Goal: Task Accomplishment & Management: Use online tool/utility

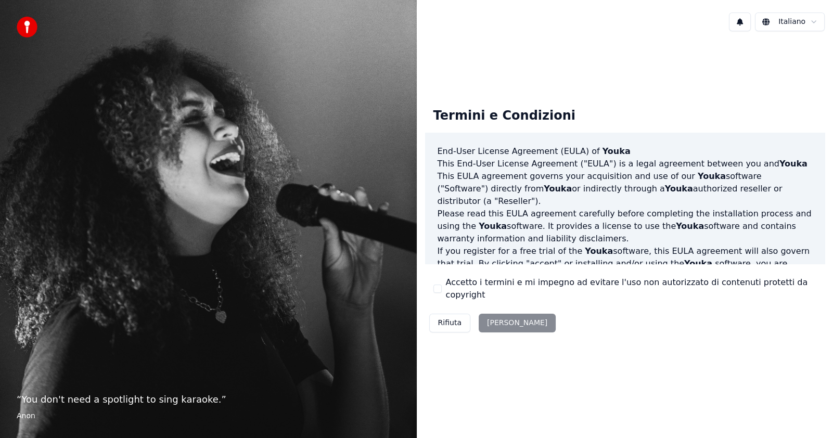
click at [451, 323] on button "Rifiuta" at bounding box center [449, 323] width 41 height 19
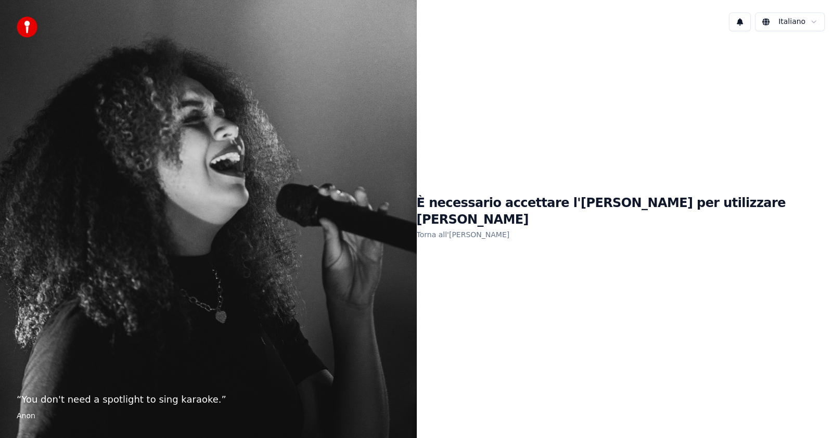
click at [510, 230] on link "Torna all'EULA" at bounding box center [463, 234] width 93 height 17
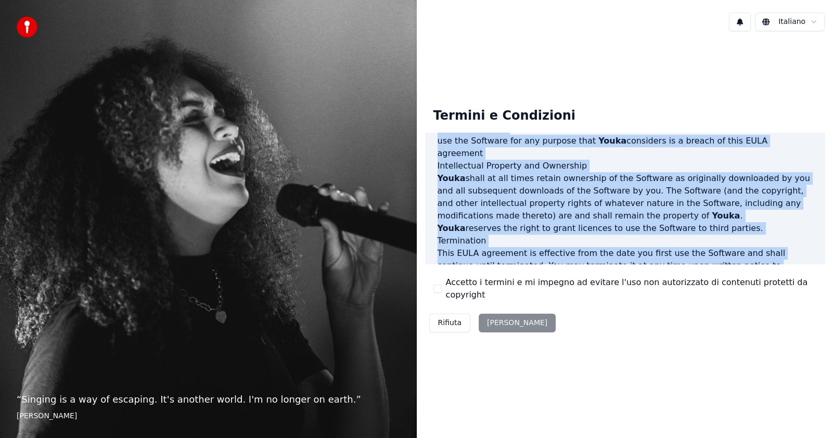
scroll to position [530, 0]
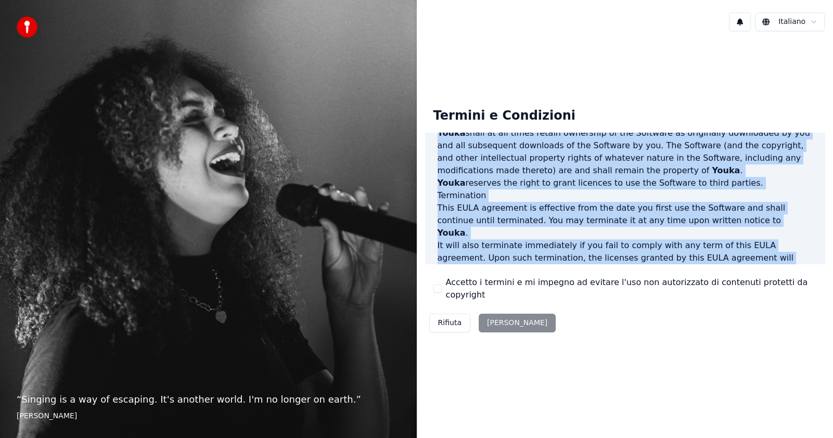
drag, startPoint x: 438, startPoint y: 156, endPoint x: 724, endPoint y: 270, distance: 308.0
click at [724, 270] on div "Termini e Condizioni End-User License Agreement (EULA) of Youka This End-User L…" at bounding box center [625, 218] width 400 height 238
click at [483, 239] on p "It will also terminate immediately if you fail to comply with any term of this …" at bounding box center [625, 270] width 375 height 62
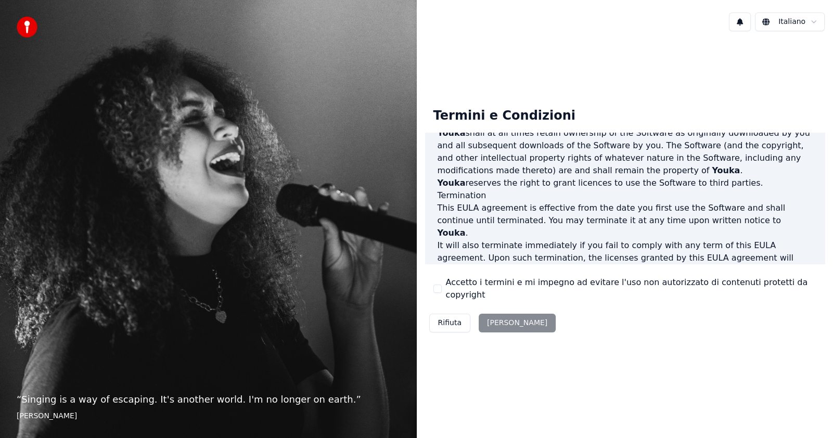
click at [499, 239] on p "It will also terminate immediately if you fail to comply with any term of this …" at bounding box center [625, 270] width 375 height 62
click at [578, 314] on p "This EULA agreement, and any dispute arising out of or in connection with this …" at bounding box center [625, 326] width 375 height 25
click at [490, 317] on div "Rifiuta [PERSON_NAME]" at bounding box center [492, 323] width 135 height 27
click at [503, 357] on div "Termini e Condizioni End-User License Agreement (EULA) of Youka This End-User L…" at bounding box center [625, 218] width 417 height 357
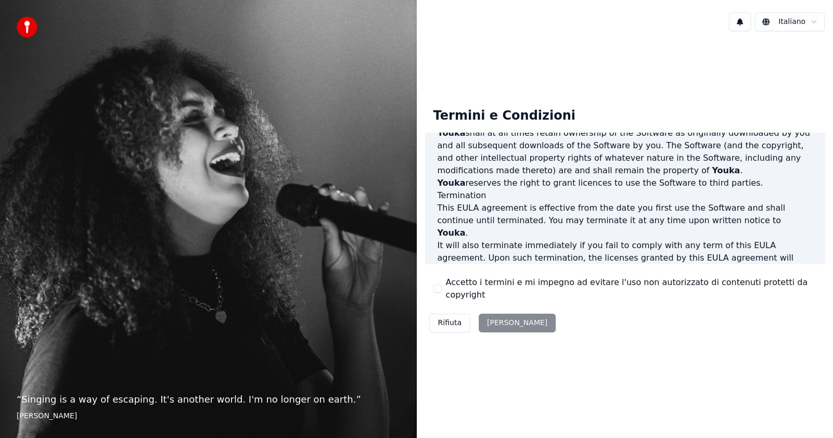
click at [624, 239] on p "It will also terminate immediately if you fail to comply with any term of this …" at bounding box center [625, 270] width 375 height 62
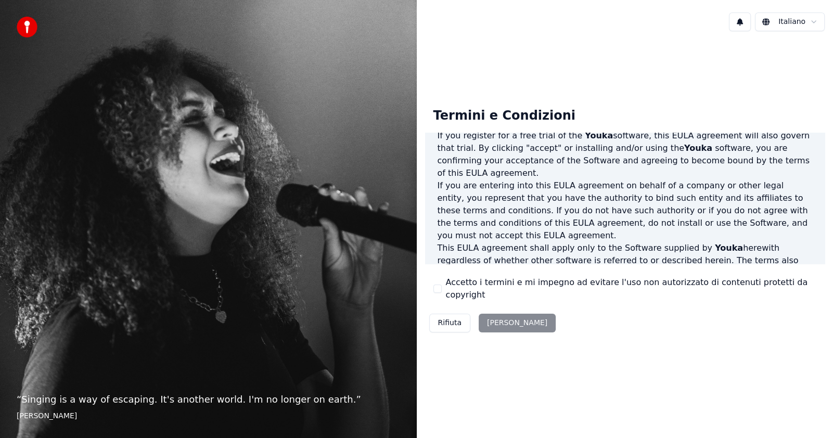
scroll to position [0, 0]
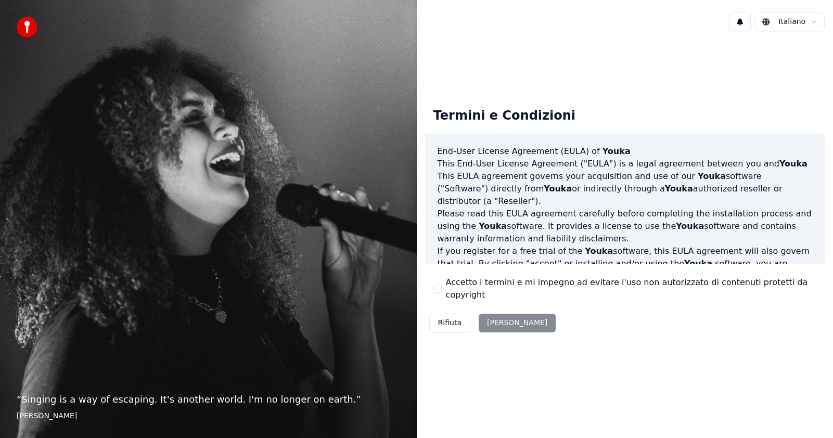
click at [731, 224] on p "Please read this EULA agreement carefully before completing the installation pr…" at bounding box center [625, 226] width 375 height 37
click at [791, 19] on html "“ Singing is a way of escaping. It's another world. I'm no longer on earth. ” E…" at bounding box center [416, 219] width 833 height 438
click at [491, 317] on div "Rifiuta [PERSON_NAME]" at bounding box center [492, 323] width 135 height 27
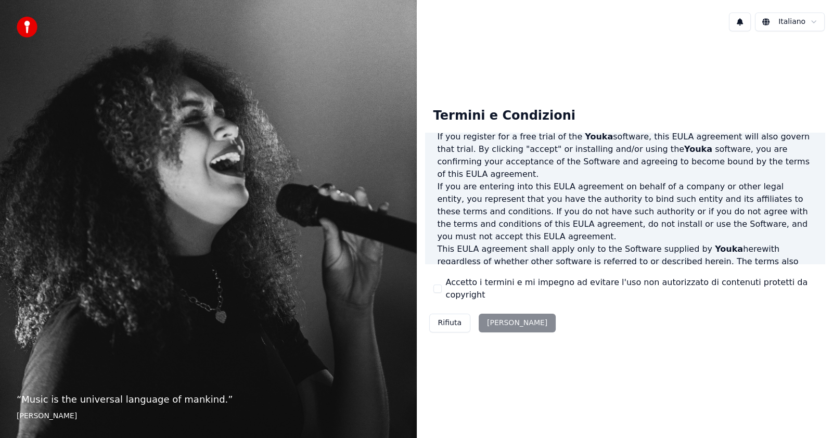
scroll to position [498, 0]
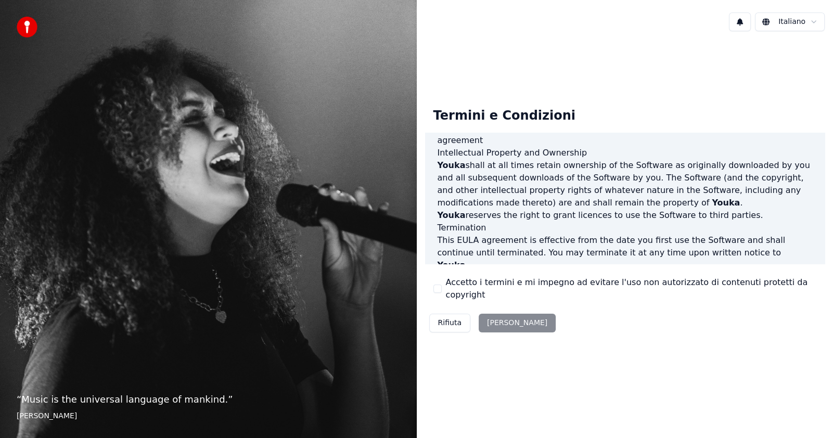
click at [499, 328] on div "Rifiuta [PERSON_NAME]" at bounding box center [492, 323] width 135 height 27
click at [497, 318] on div "Rifiuta [PERSON_NAME]" at bounding box center [492, 323] width 135 height 27
click at [438, 287] on button "Accetto i termini e mi impegno ad evitare l'uso non autorizzato di contenuti pr…" at bounding box center [437, 289] width 8 height 8
click at [497, 316] on button "[PERSON_NAME]" at bounding box center [517, 323] width 77 height 19
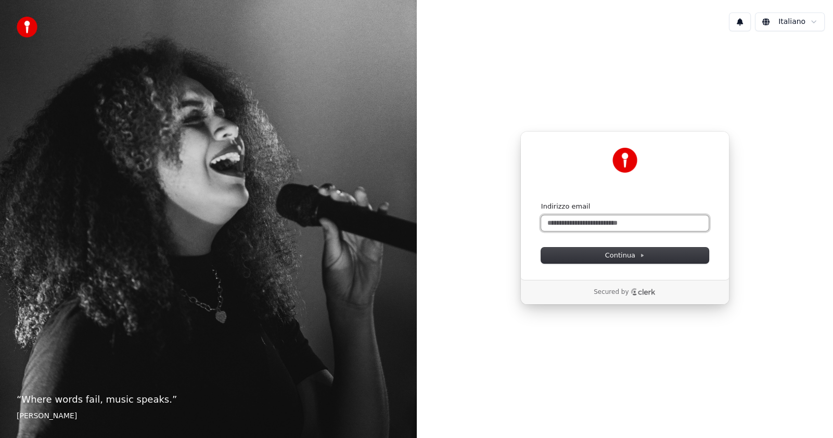
click at [629, 220] on input "Indirizzo email" at bounding box center [625, 223] width 168 height 16
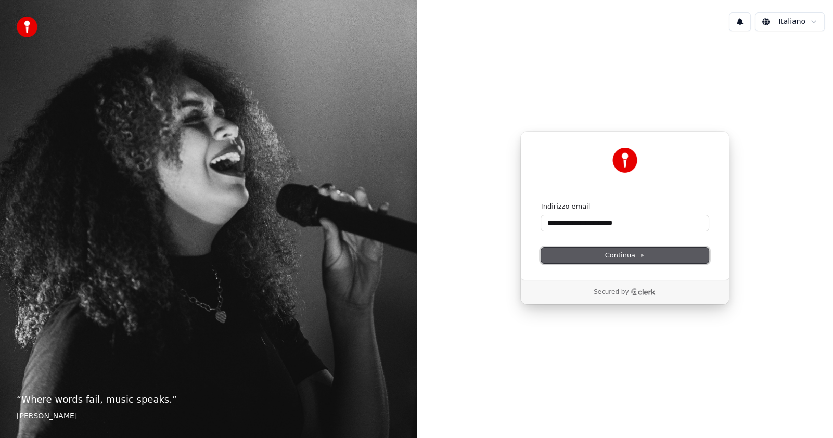
click at [579, 255] on button "Continua" at bounding box center [625, 256] width 168 height 16
type input "**********"
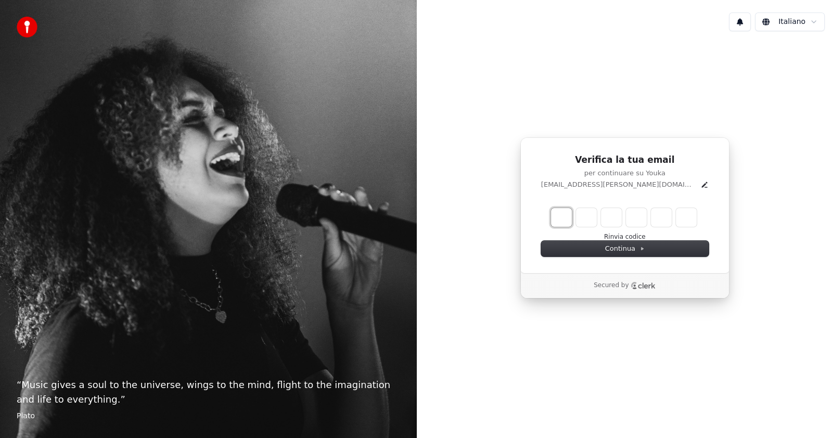
type input "*"
type input "**"
type input "*"
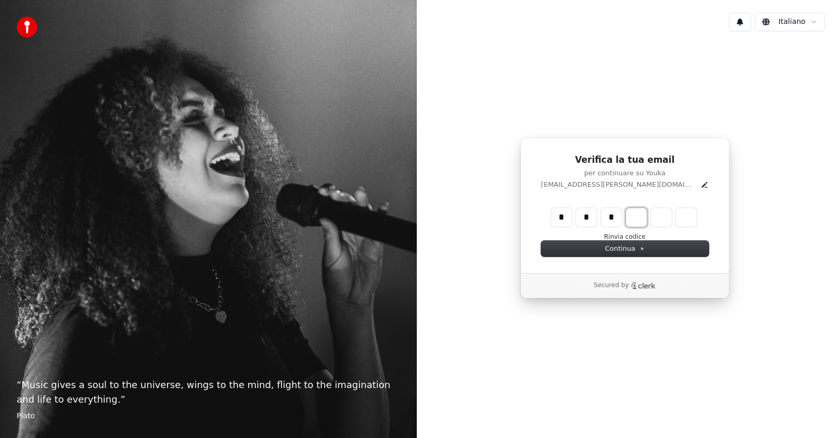
type input "***"
type input "*"
type input "****"
type input "*"
type input "******"
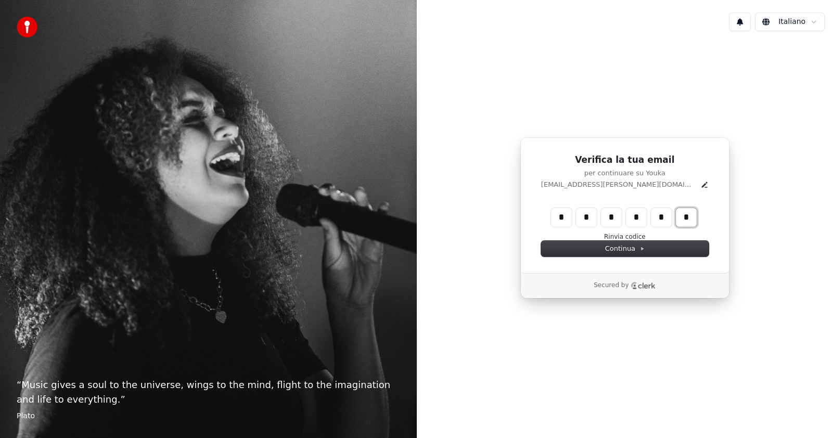
type input "*"
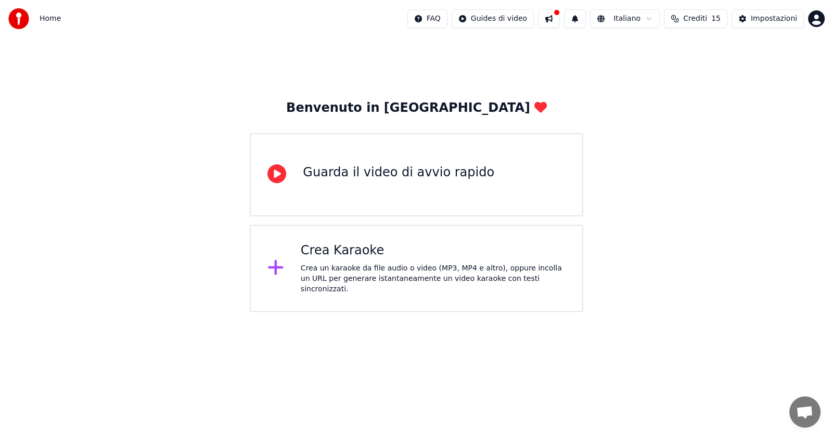
click at [322, 253] on div "Crea Karaoke" at bounding box center [433, 250] width 265 height 17
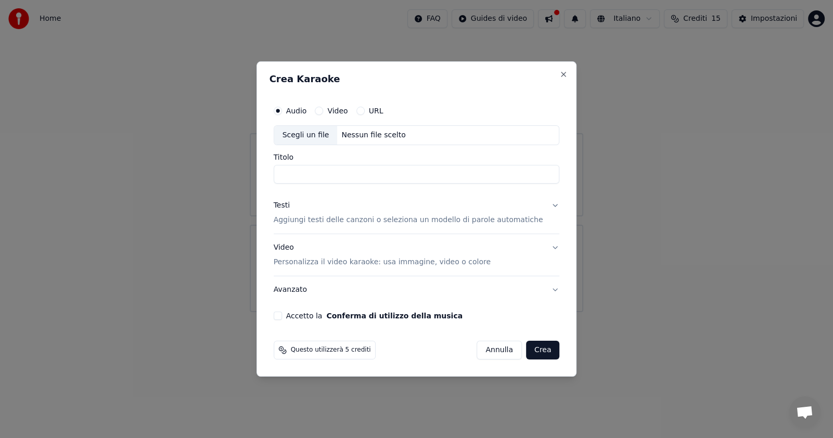
click at [401, 221] on p "Aggiungi testi delle canzoni o seleziona un modello di parole automatiche" at bounding box center [408, 220] width 269 height 10
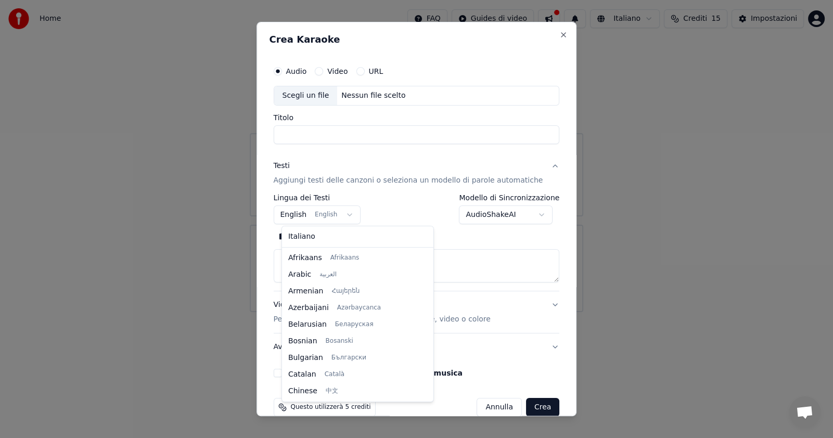
click at [342, 214] on body "**********" at bounding box center [416, 156] width 833 height 312
select select "**"
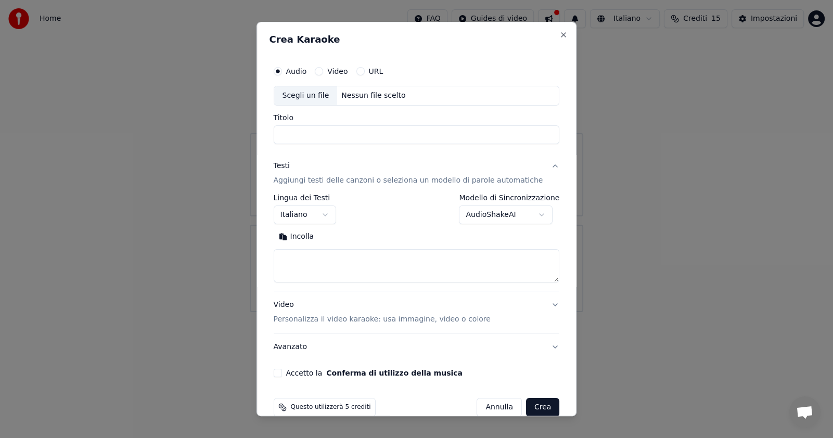
click at [325, 317] on p "Personalizza il video karaoke: usa immagine, video o colore" at bounding box center [382, 319] width 217 height 10
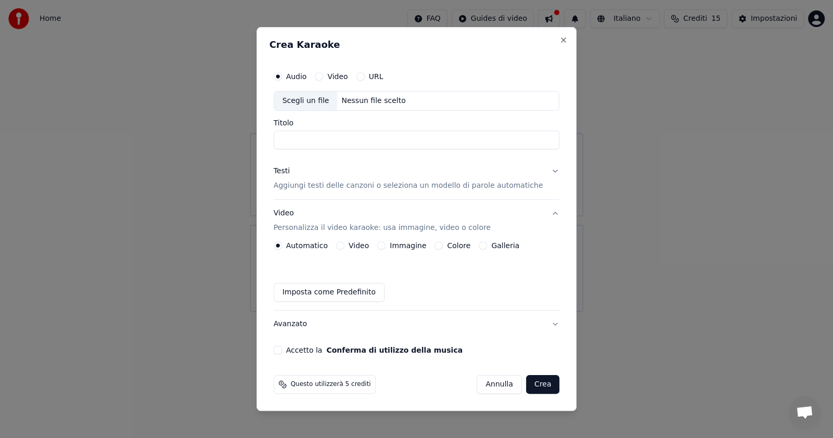
click at [344, 245] on button "Video" at bounding box center [340, 245] width 8 height 8
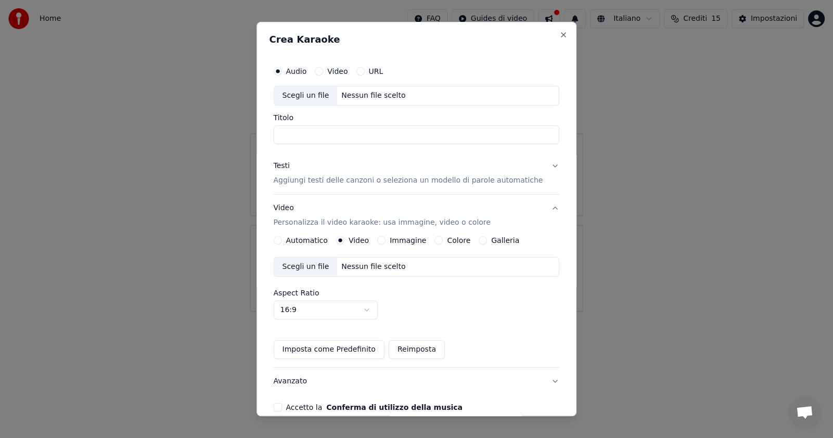
click at [315, 264] on div "Scegli un file" at bounding box center [305, 267] width 63 height 19
click at [290, 243] on div "Automatico" at bounding box center [301, 240] width 54 height 8
click at [282, 237] on button "Automatico" at bounding box center [278, 240] width 8 height 8
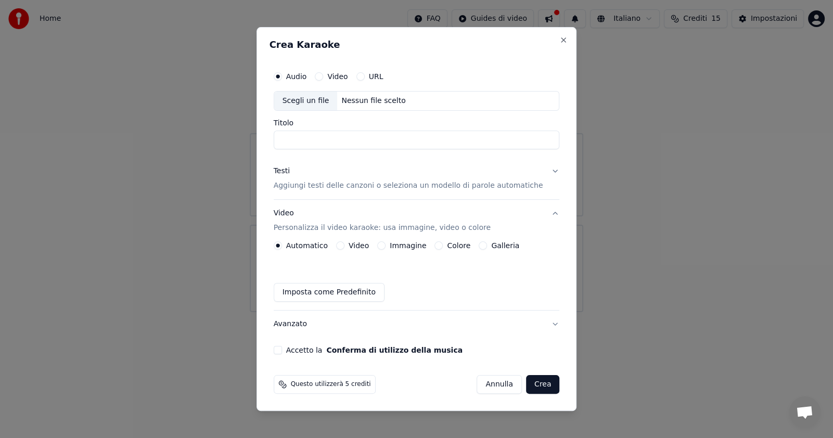
click at [342, 260] on div "Automatico Video Immagine Colore Galleria Imposta come Predefinito" at bounding box center [417, 271] width 286 height 60
click at [354, 294] on button "Imposta come Predefinito" at bounding box center [329, 292] width 111 height 19
click at [354, 98] on div "Nessun file scelto" at bounding box center [373, 101] width 72 height 10
type input "**********"
click at [526, 380] on button "Crea" at bounding box center [542, 384] width 33 height 19
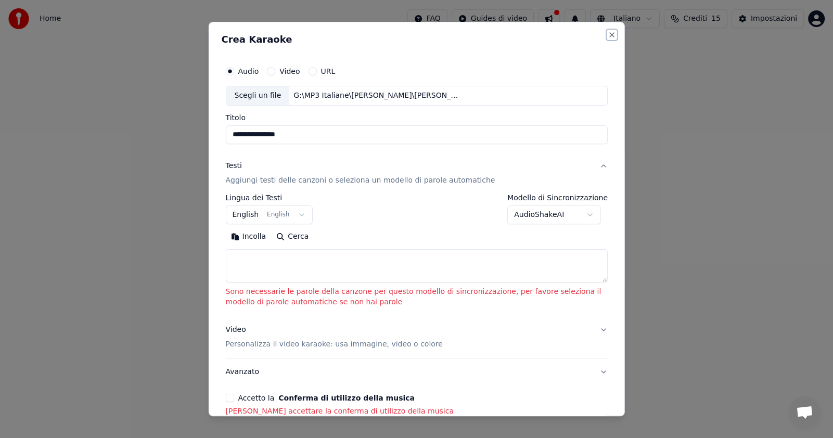
click at [608, 35] on button "Close" at bounding box center [612, 35] width 8 height 8
select select
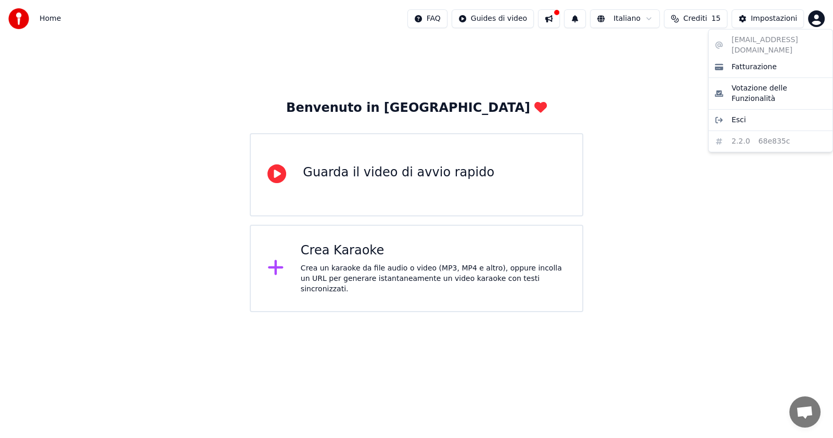
click at [817, 16] on html "Home FAQ Guides di video Italiano Crediti 15 Impostazioni Benvenuto in Youka Gu…" at bounding box center [416, 156] width 833 height 312
